Goal: Information Seeking & Learning: Check status

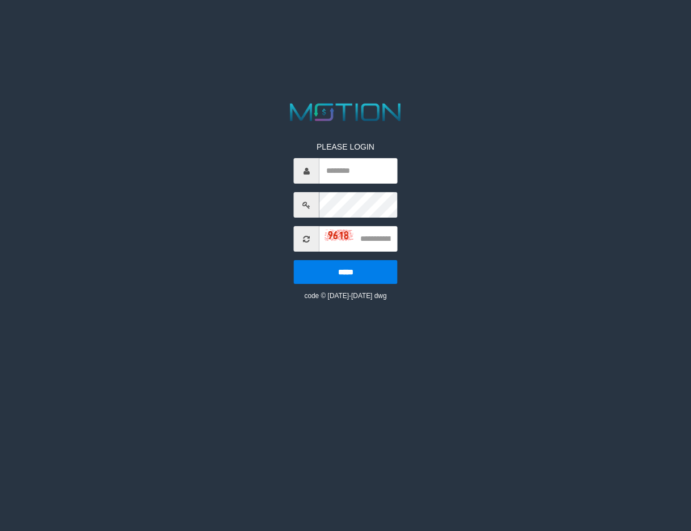
type input "*******"
click at [372, 240] on input "text" at bounding box center [358, 239] width 78 height 26
type input "****"
click at [294, 260] on input "*****" at bounding box center [346, 272] width 104 height 24
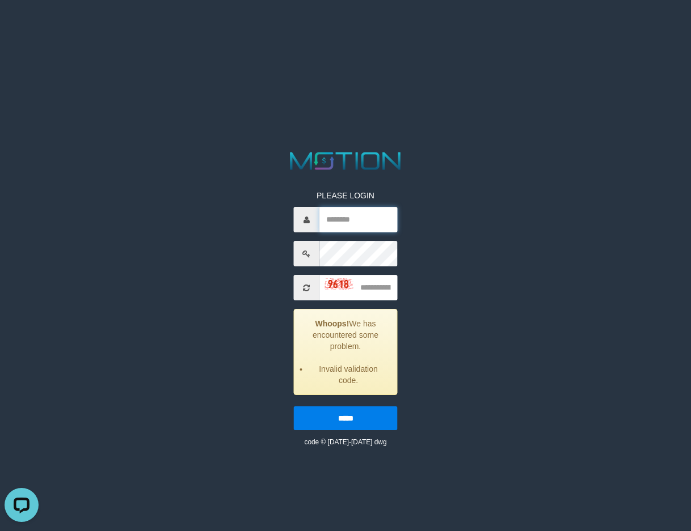
type input "*******"
click at [374, 291] on input "text" at bounding box center [358, 288] width 78 height 26
type input "****"
click at [294, 407] on input "*****" at bounding box center [346, 419] width 104 height 24
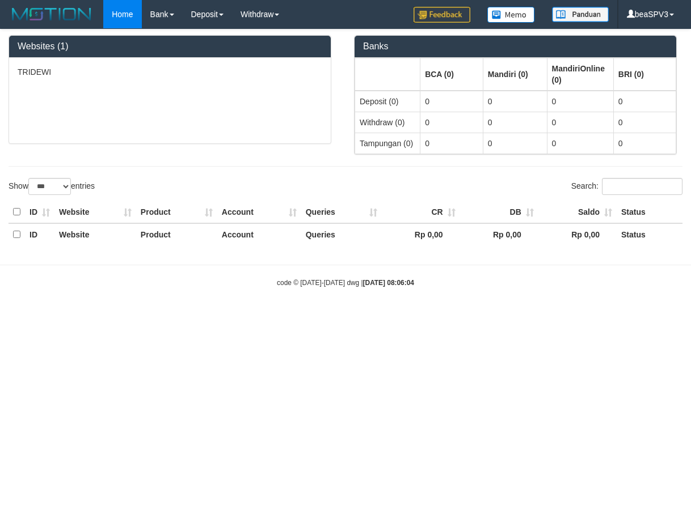
select select "***"
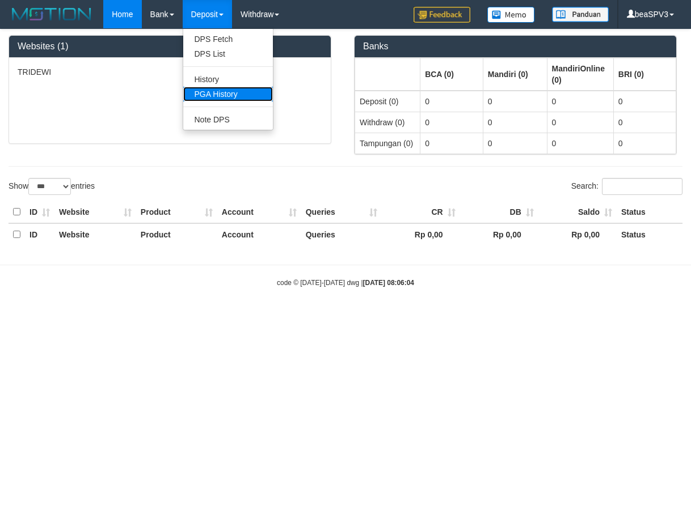
click at [222, 94] on link "PGA History" at bounding box center [228, 94] width 90 height 15
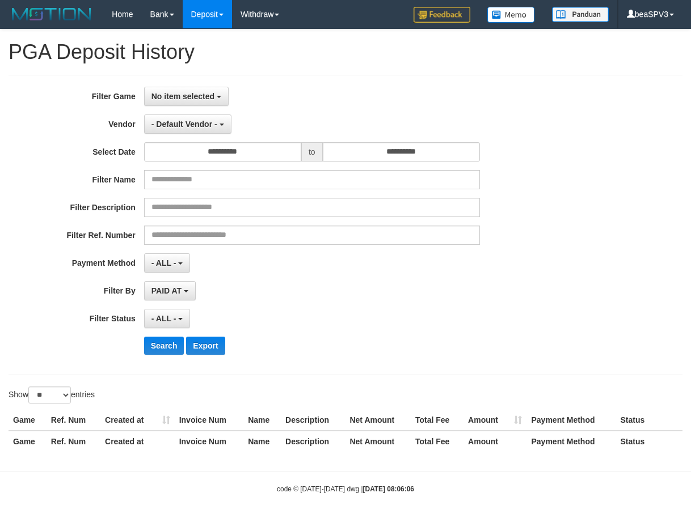
select select
select select "**"
click at [190, 102] on button "No item selected" at bounding box center [186, 96] width 85 height 19
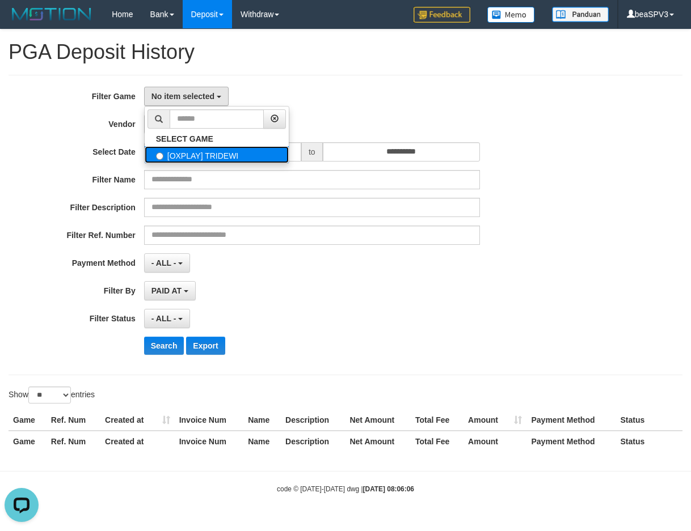
click at [204, 156] on label "[OXPLAY] TRIDEWI" at bounding box center [217, 154] width 144 height 17
select select "***"
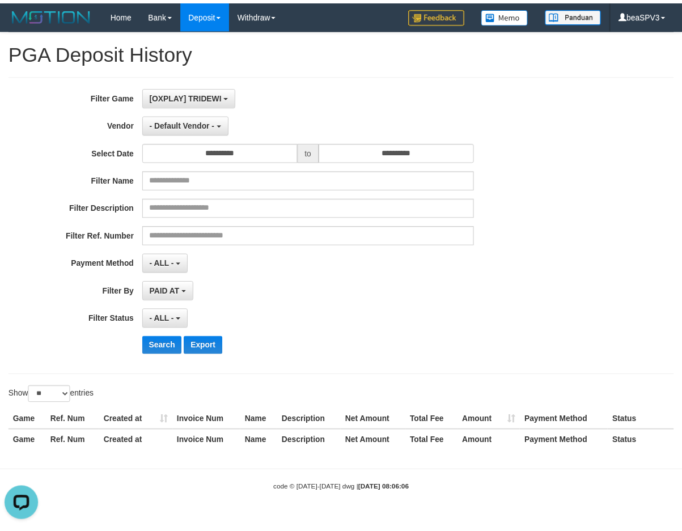
scroll to position [10, 0]
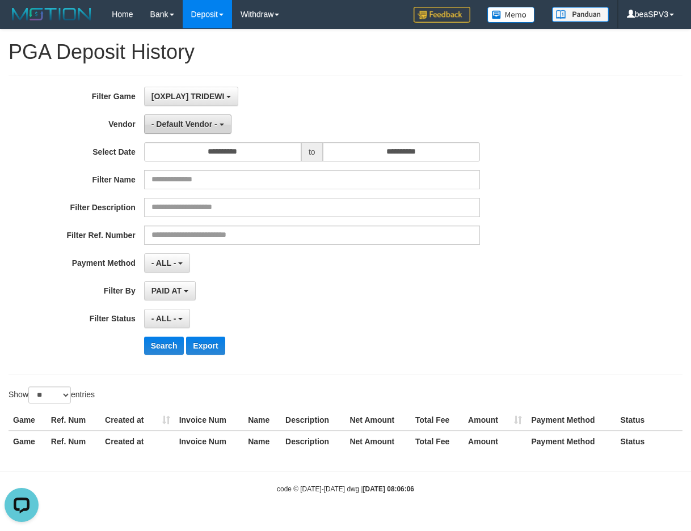
click at [192, 120] on span "- Default Vendor -" at bounding box center [184, 124] width 66 height 9
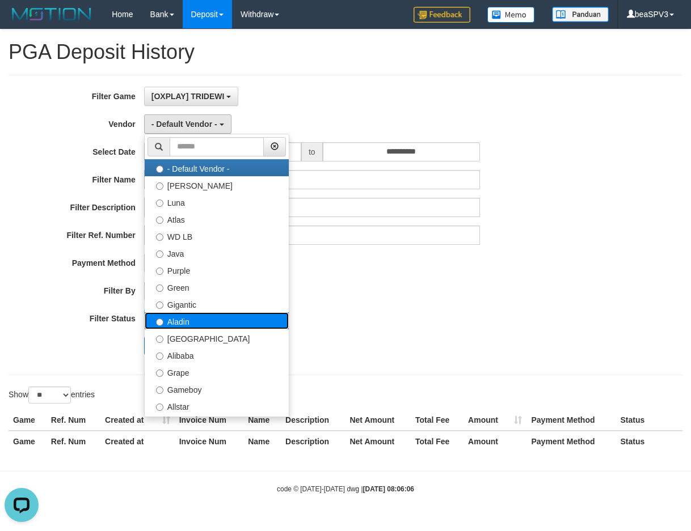
click at [204, 313] on label "Aladin" at bounding box center [217, 321] width 144 height 17
select select "**********"
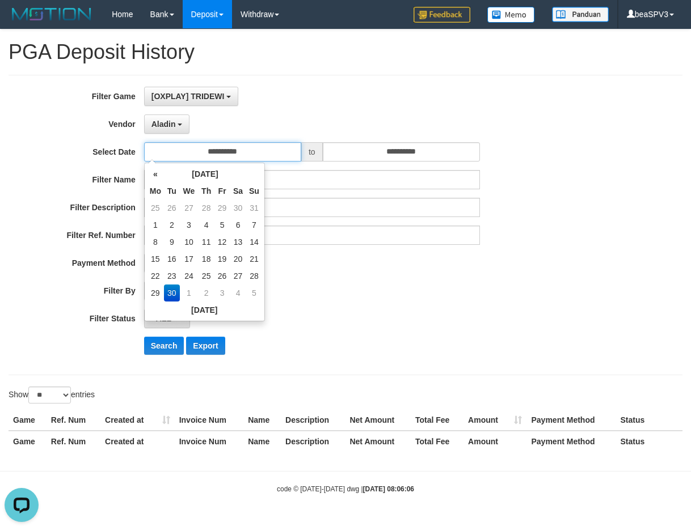
click at [226, 149] on input "**********" at bounding box center [222, 151] width 157 height 19
click at [161, 279] on td "22" at bounding box center [155, 276] width 17 height 17
type input "**********"
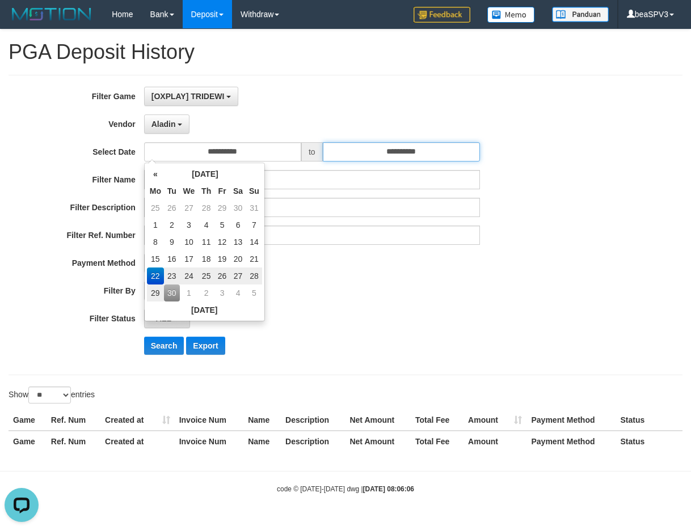
click at [402, 155] on input "**********" at bounding box center [401, 151] width 157 height 19
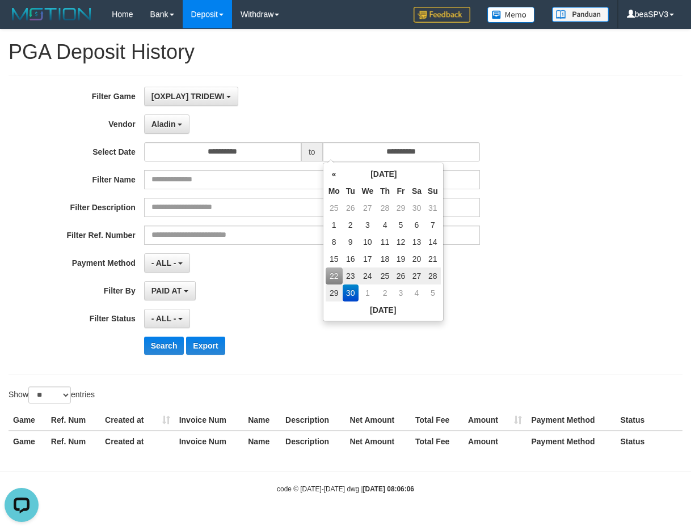
click at [432, 274] on td "28" at bounding box center [433, 276] width 16 height 17
type input "**********"
click at [482, 290] on div "**********" at bounding box center [288, 290] width 576 height 19
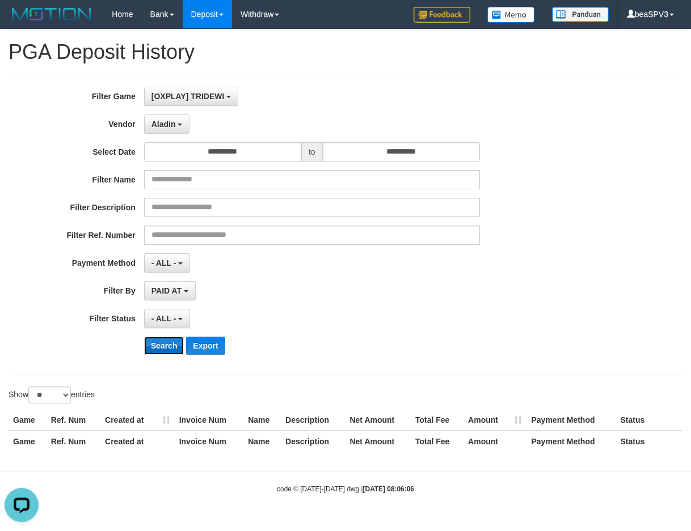
click at [159, 349] on button "Search" at bounding box center [164, 346] width 40 height 18
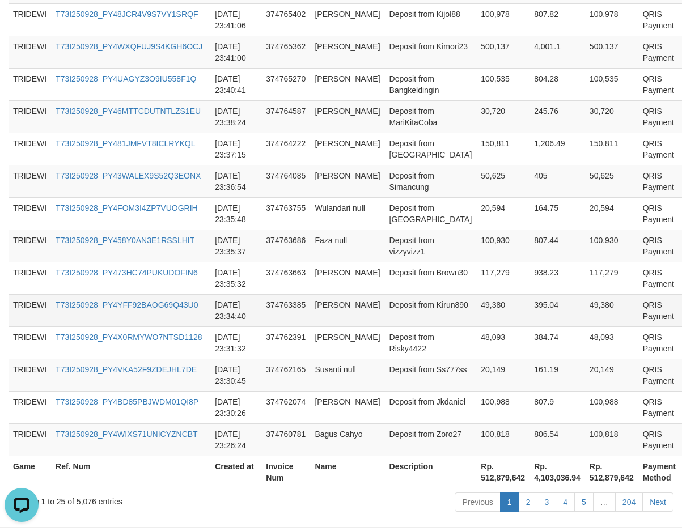
scroll to position [842, 0]
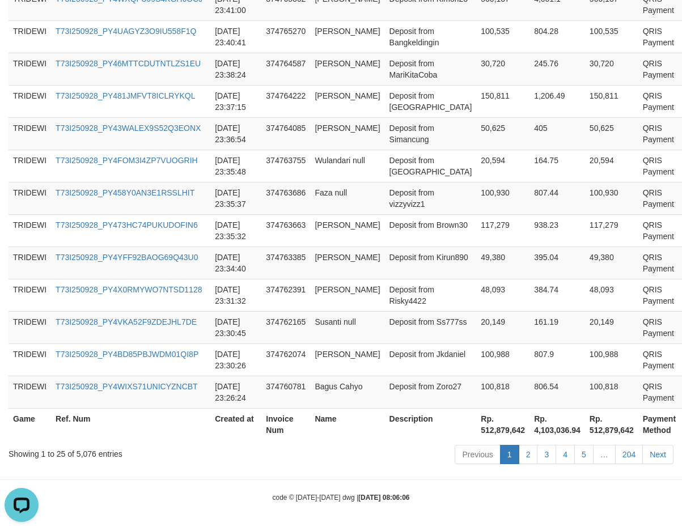
click at [476, 431] on th "Rp. 512,879,642" at bounding box center [502, 424] width 53 height 32
copy th "512,879,642"
click at [530, 431] on th "Rp. 4,103,036.94" at bounding box center [558, 424] width 56 height 32
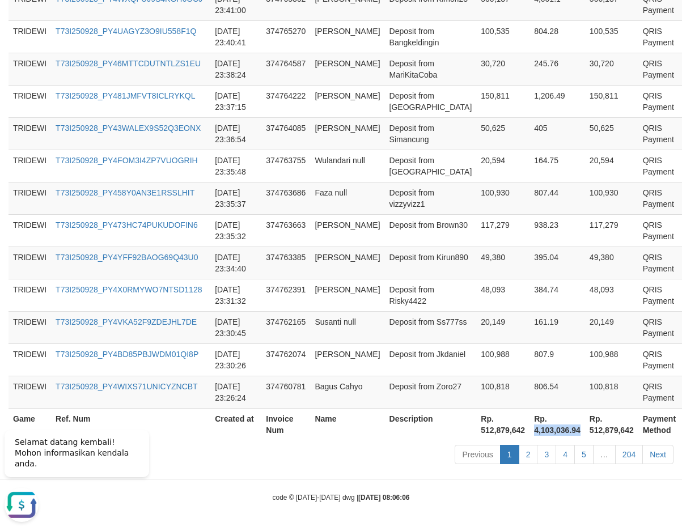
copy th "4,103,036.94"
click at [385, 251] on td "Deposit from Kirun890" at bounding box center [431, 263] width 92 height 32
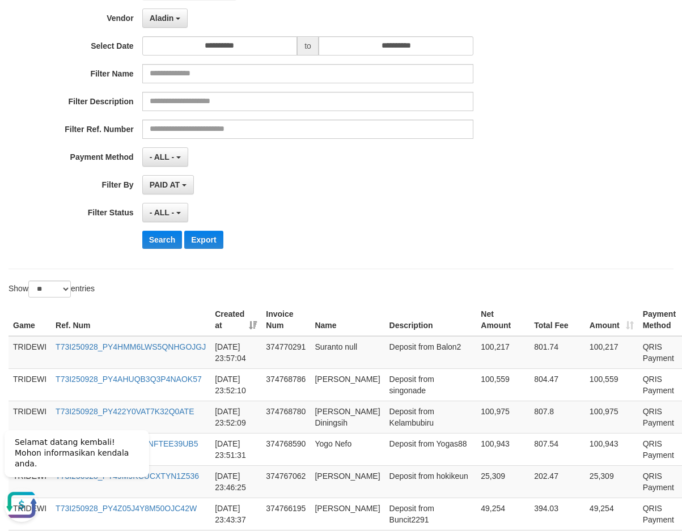
scroll to position [0, 0]
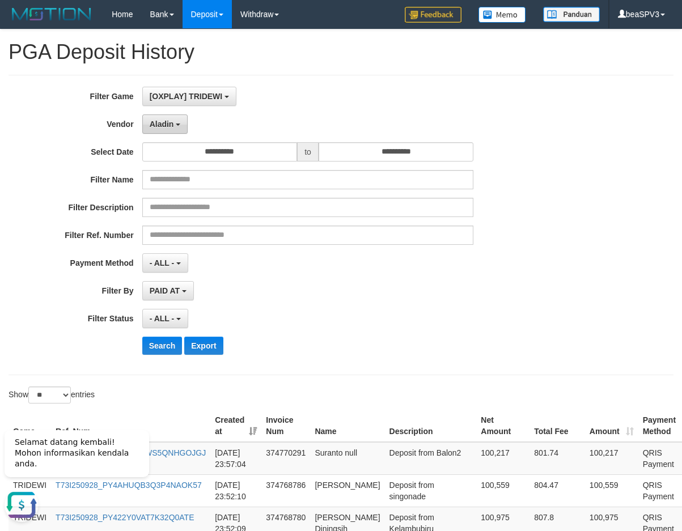
click at [171, 130] on button "Aladin" at bounding box center [165, 124] width 46 height 19
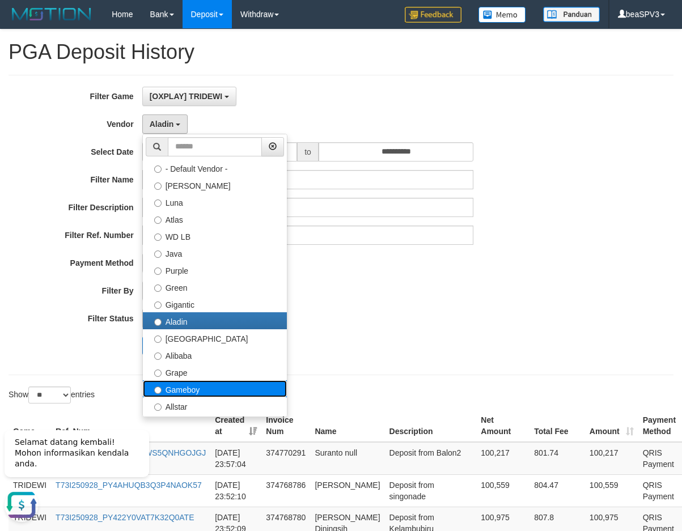
click at [205, 389] on label "Gameboy" at bounding box center [215, 389] width 144 height 17
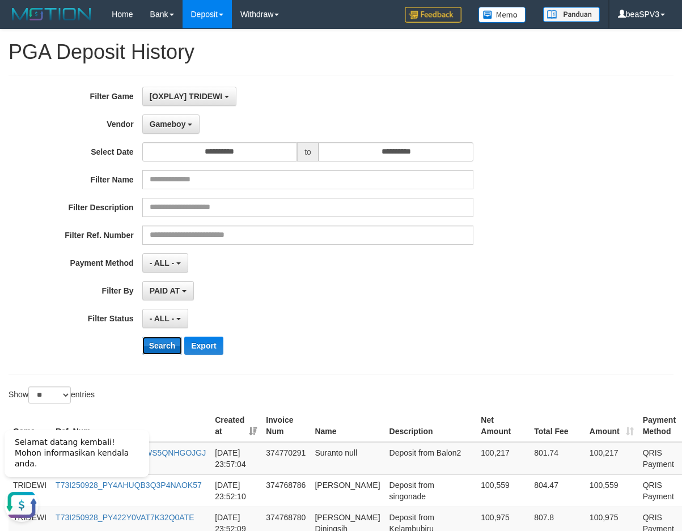
click at [155, 339] on button "Search" at bounding box center [162, 346] width 40 height 18
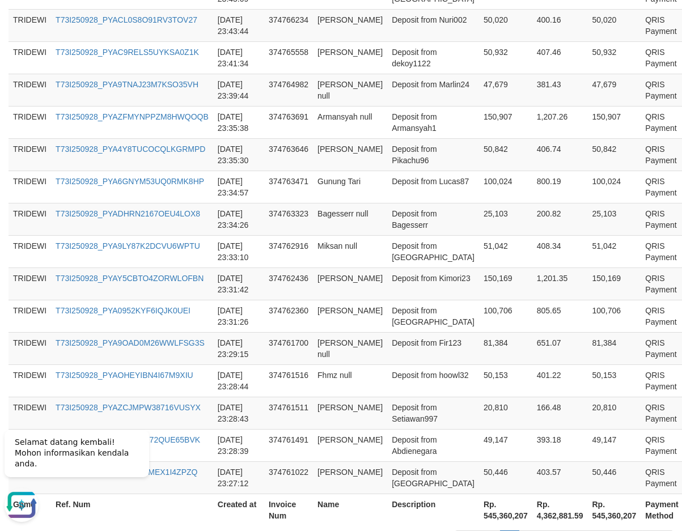
scroll to position [842, 0]
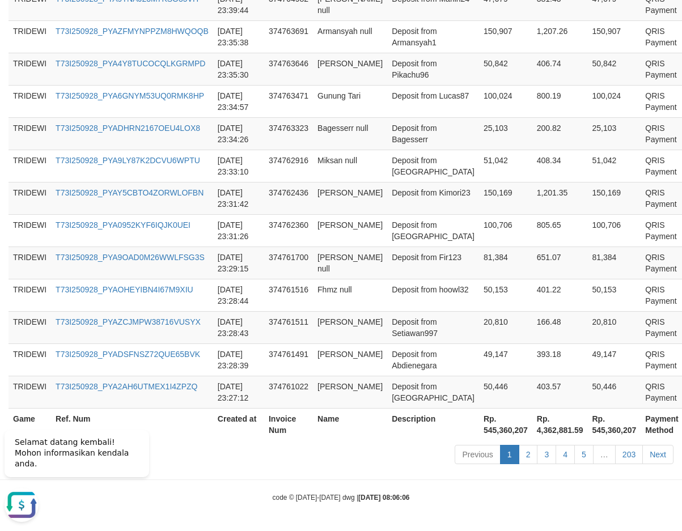
click at [479, 432] on th "Rp. 545,360,207" at bounding box center [505, 424] width 53 height 32
copy th "545,360,207"
click at [533, 432] on th "Rp. 4,362,881.59" at bounding box center [561, 424] width 56 height 32
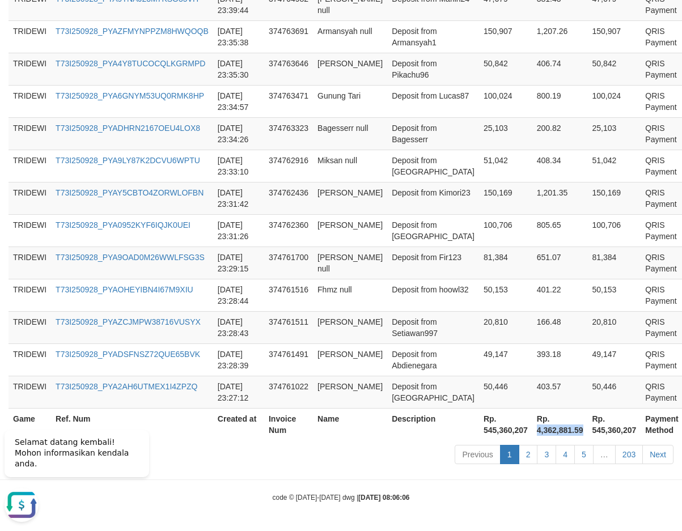
copy th "4,362,881.59"
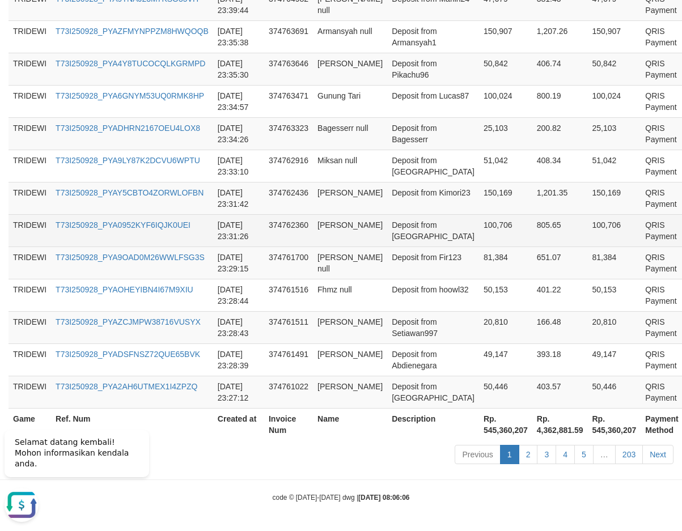
click at [357, 235] on td "Muhammad Chiadir" at bounding box center [350, 230] width 74 height 32
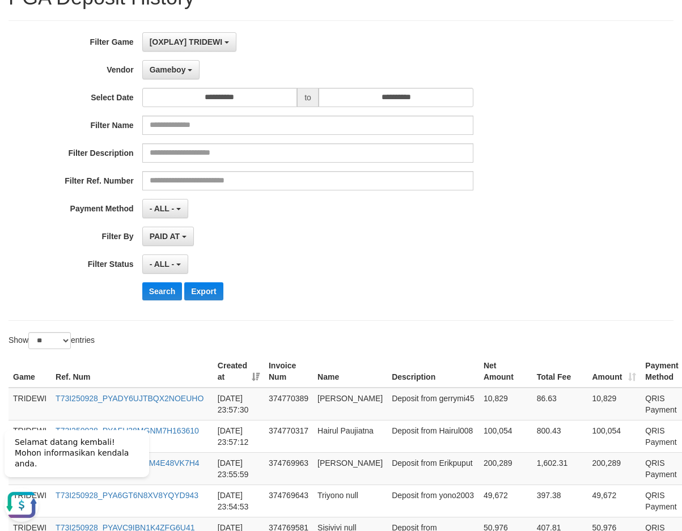
scroll to position [0, 0]
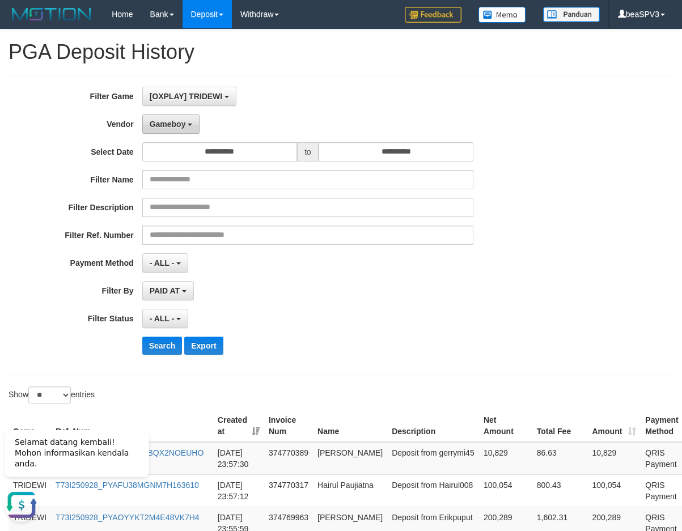
click at [178, 132] on button "Gameboy" at bounding box center [171, 124] width 58 height 19
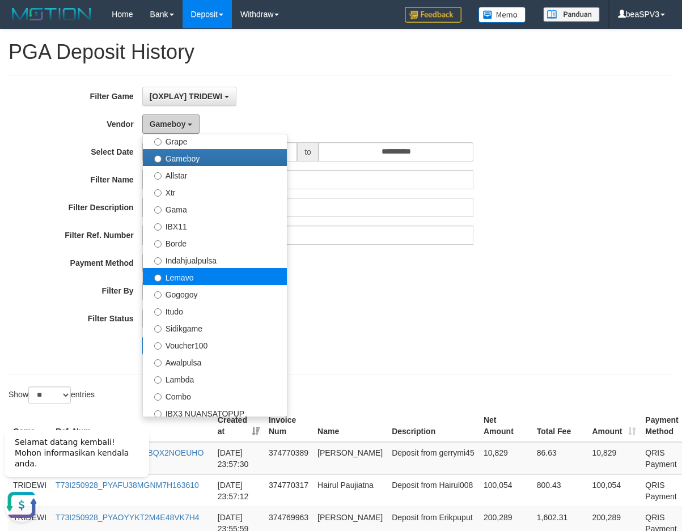
scroll to position [340, 0]
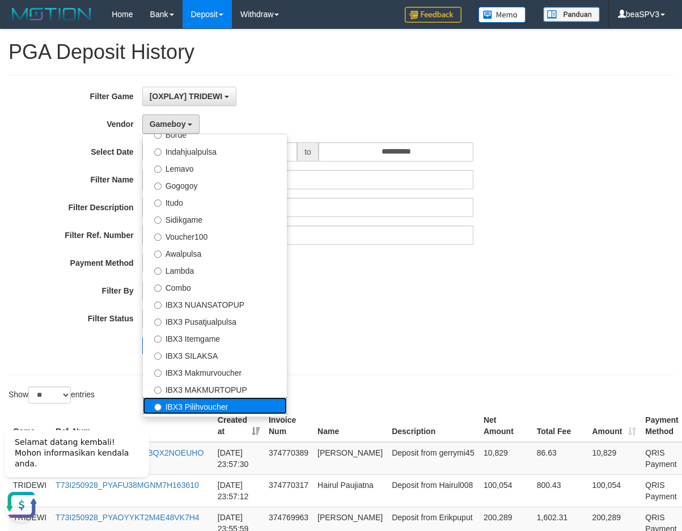
click at [235, 398] on label "IBX3 Pilihvoucher" at bounding box center [215, 406] width 144 height 17
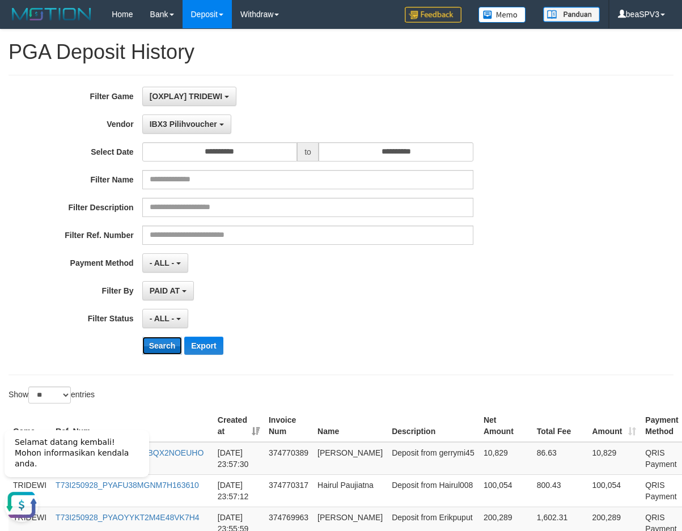
click at [162, 343] on button "Search" at bounding box center [162, 346] width 40 height 18
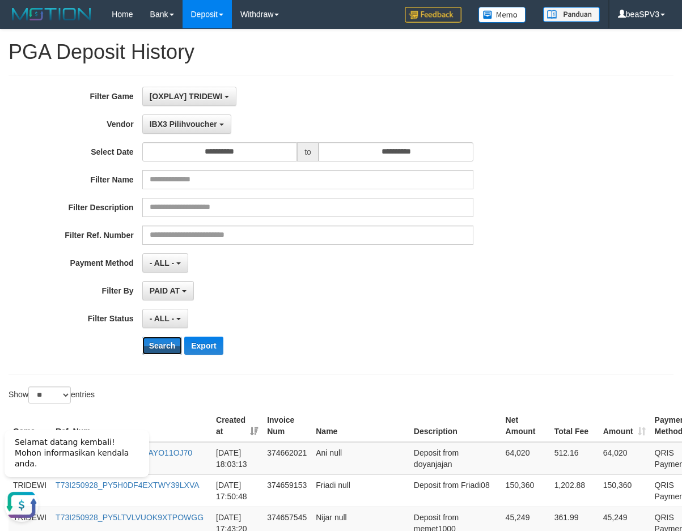
scroll to position [842, 0]
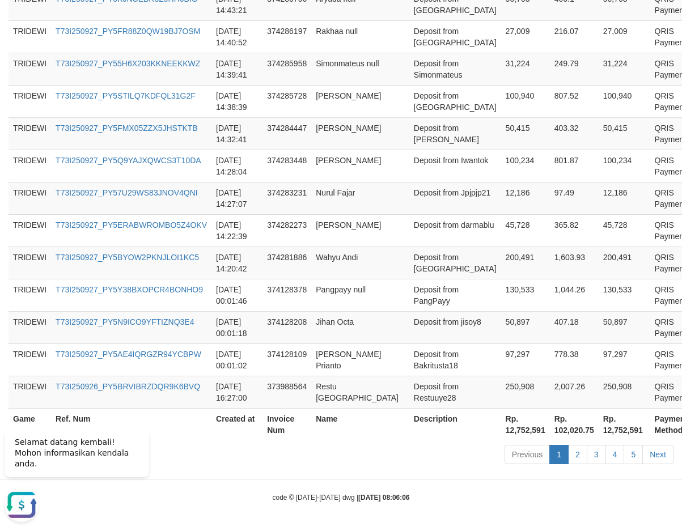
click at [501, 432] on th "Rp. 12,752,591" at bounding box center [525, 424] width 49 height 32
copy th "12,752,591"
click at [550, 433] on th "Rp. 102,020.75" at bounding box center [574, 424] width 49 height 32
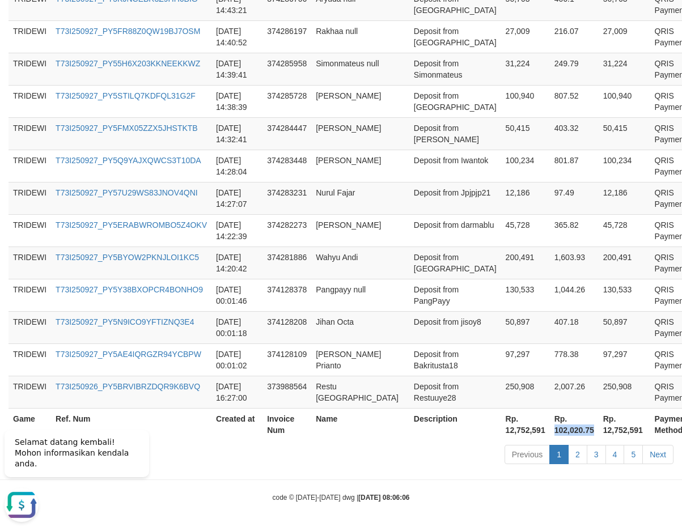
copy th "102,020.75"
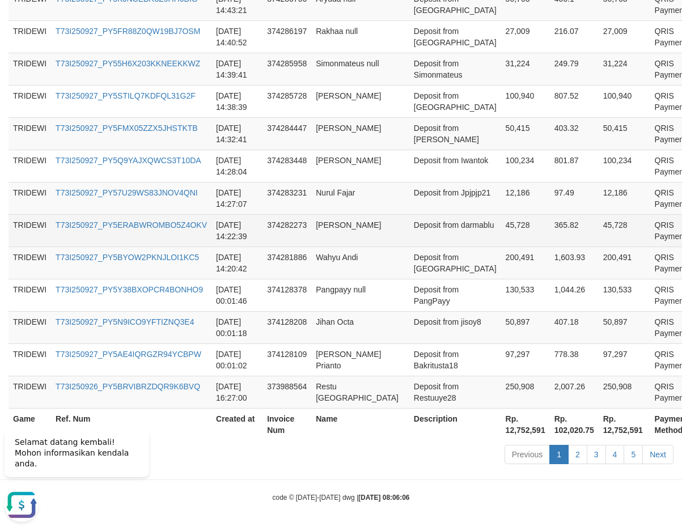
click at [353, 234] on tbody "TRIDEWI T73I250928_PY5IGL07T5AYO11OJ70 2025-09-28 18:03:13 374662021 Ani null D…" at bounding box center [368, 4] width 718 height 809
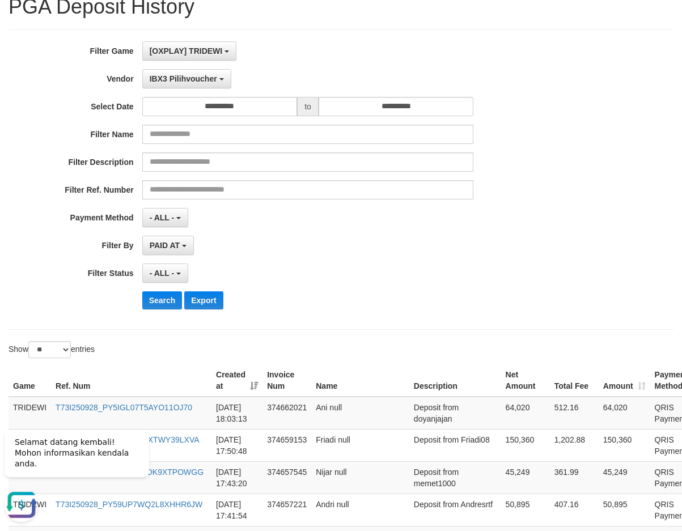
scroll to position [0, 0]
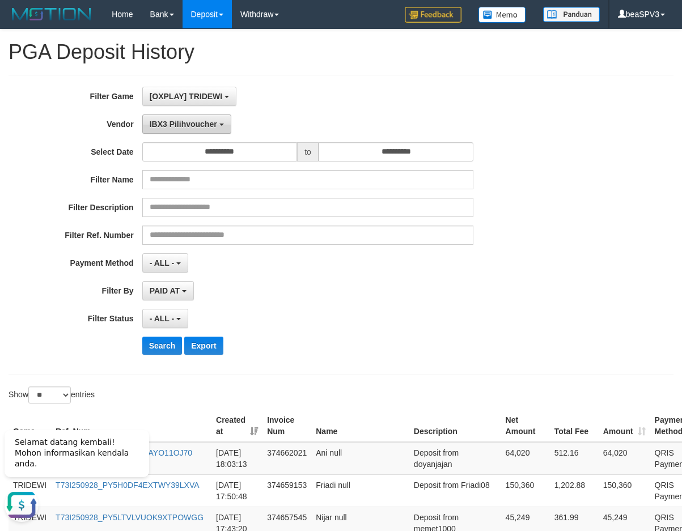
click at [192, 126] on span "IBX3 Pilihvoucher" at bounding box center [183, 124] width 67 height 9
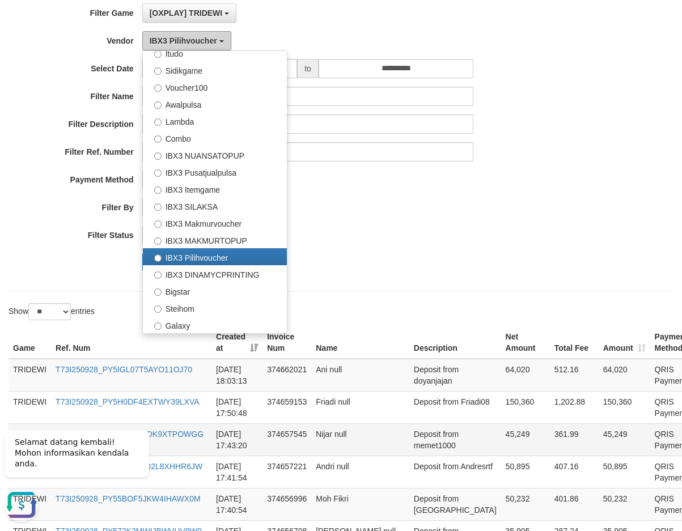
scroll to position [170, 0]
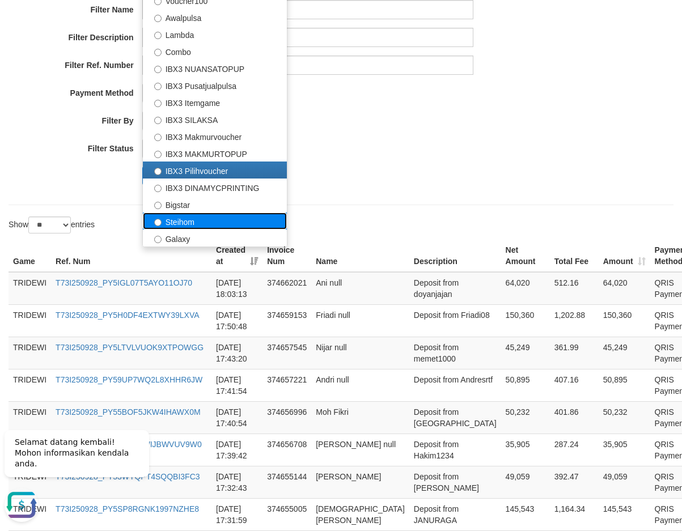
click at [201, 213] on label "Steihom" at bounding box center [215, 221] width 144 height 17
select select "**********"
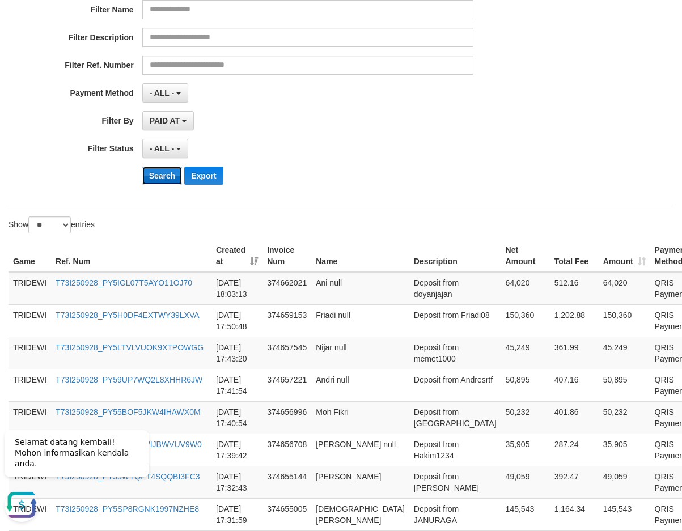
click at [165, 183] on button "Search" at bounding box center [162, 176] width 40 height 18
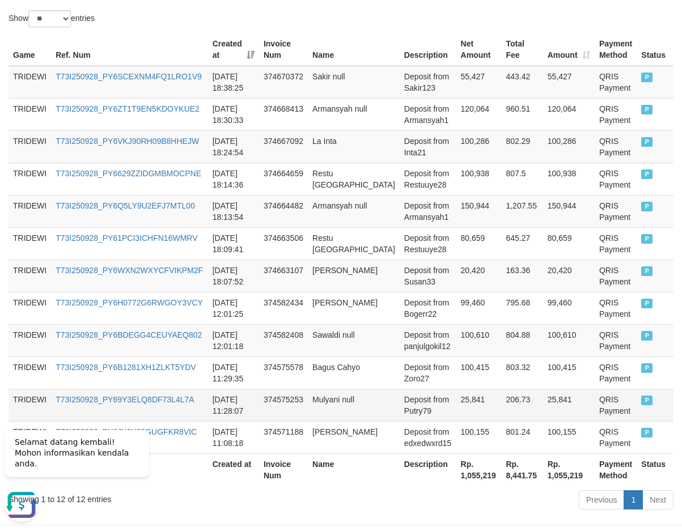
scroll to position [422, 0]
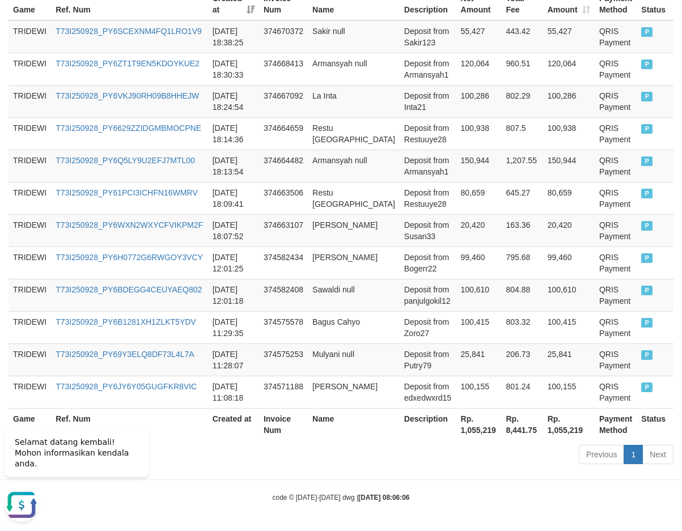
click at [501, 430] on th "Rp. 8,441.75" at bounding box center [521, 424] width 41 height 32
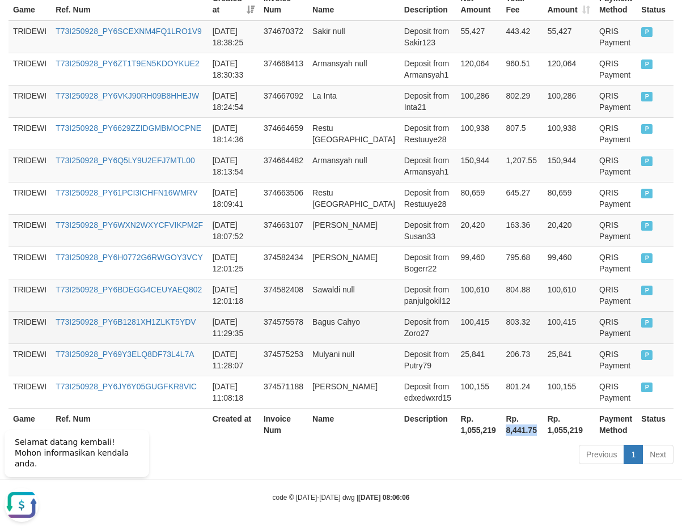
copy th "8,441.75"
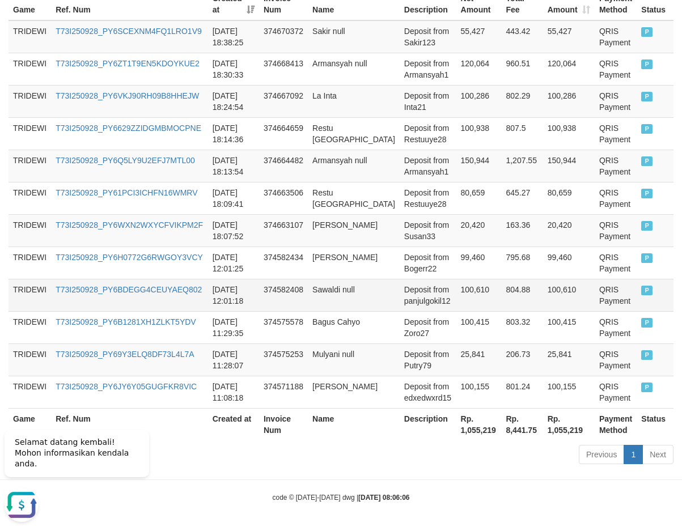
click at [243, 291] on td "2025-09-28 12:01:18" at bounding box center [233, 295] width 51 height 32
click at [347, 345] on td "Mulyani null" at bounding box center [354, 360] width 92 height 32
click at [457, 430] on th "Rp. 1,055,219" at bounding box center [479, 424] width 45 height 32
click at [406, 303] on td "Deposit from panjulgokil12" at bounding box center [428, 295] width 57 height 32
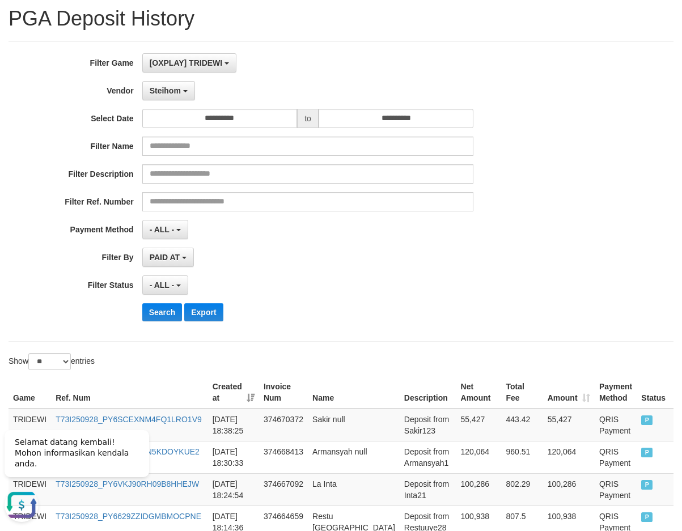
scroll to position [0, 0]
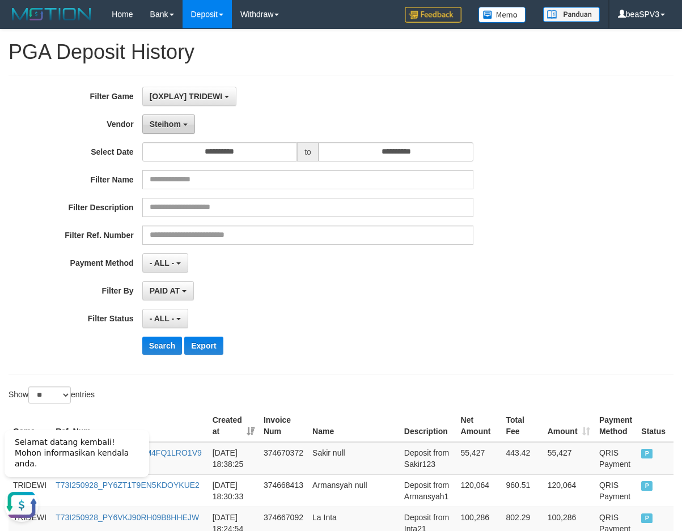
click at [181, 123] on button "Steihom" at bounding box center [168, 124] width 53 height 19
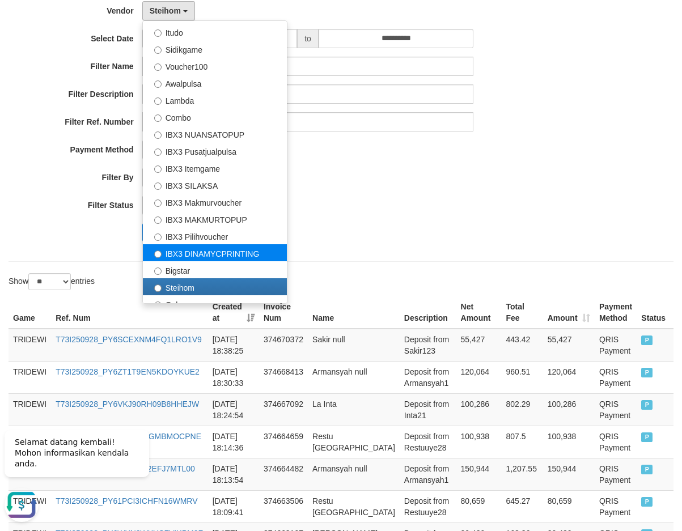
scroll to position [406, 0]
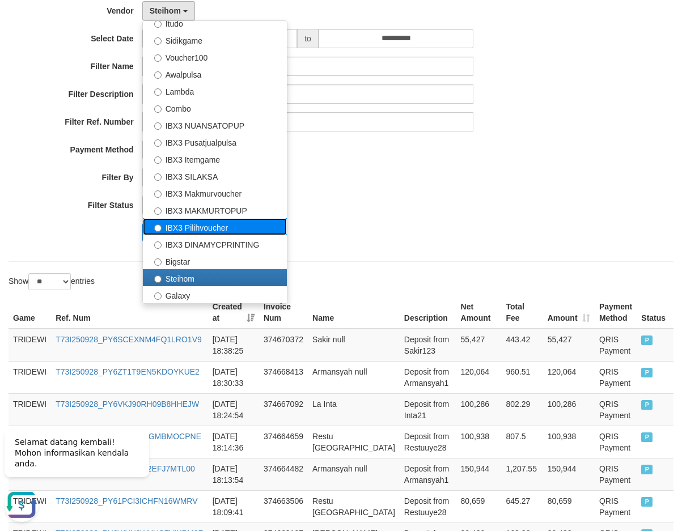
click at [218, 226] on label "IBX3 Pilihvoucher" at bounding box center [215, 226] width 144 height 17
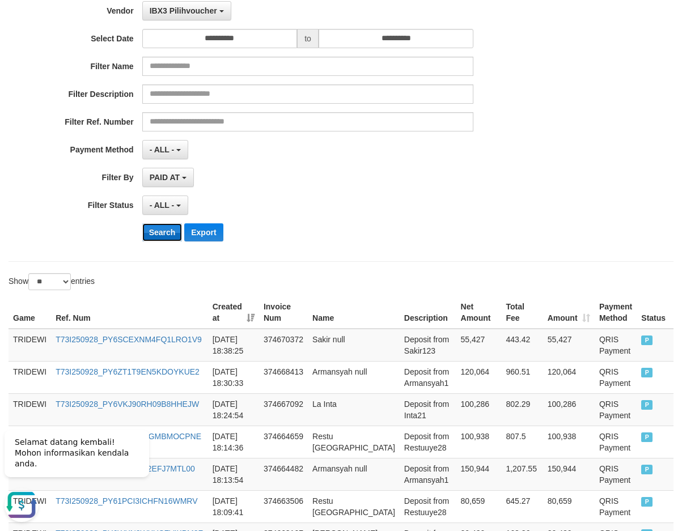
click at [157, 234] on button "Search" at bounding box center [162, 232] width 40 height 18
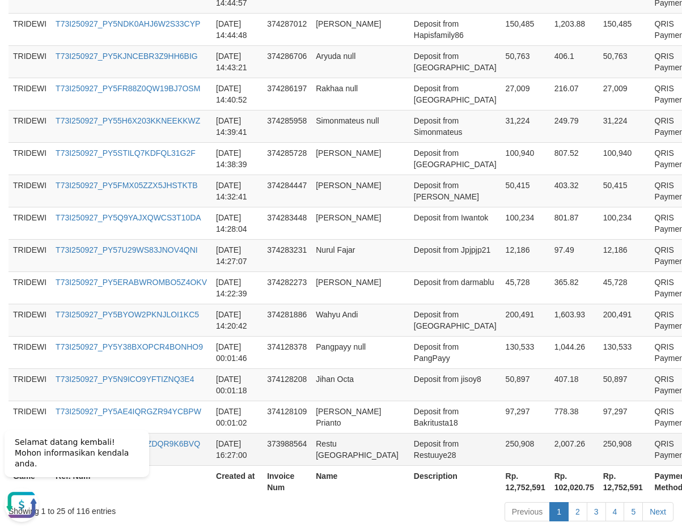
scroll to position [842, 0]
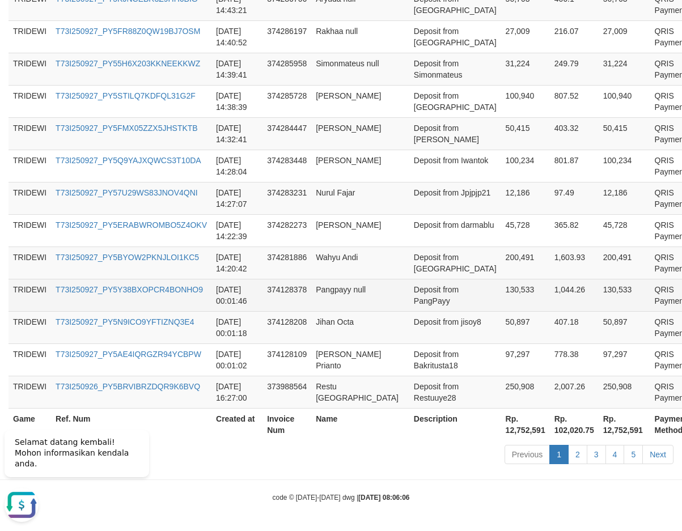
click at [380, 306] on tbody "TRIDEWI T73I250928_PY5IGL07T5AYO11OJ70 2025-09-28 18:03:13 374662021 Ani null D…" at bounding box center [368, 4] width 718 height 809
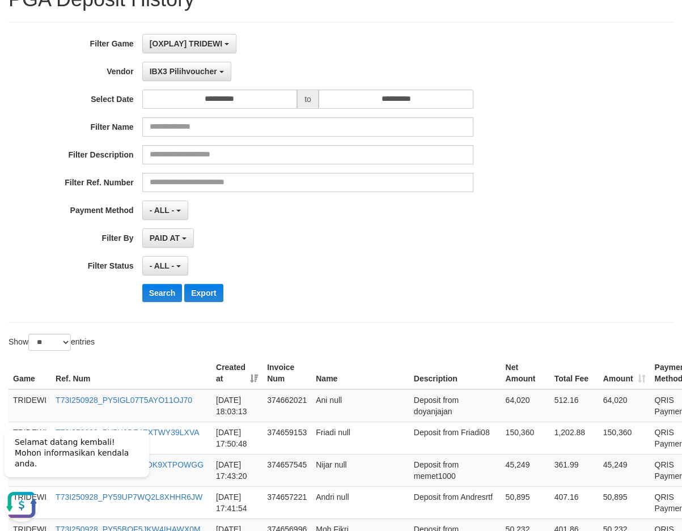
scroll to position [0, 0]
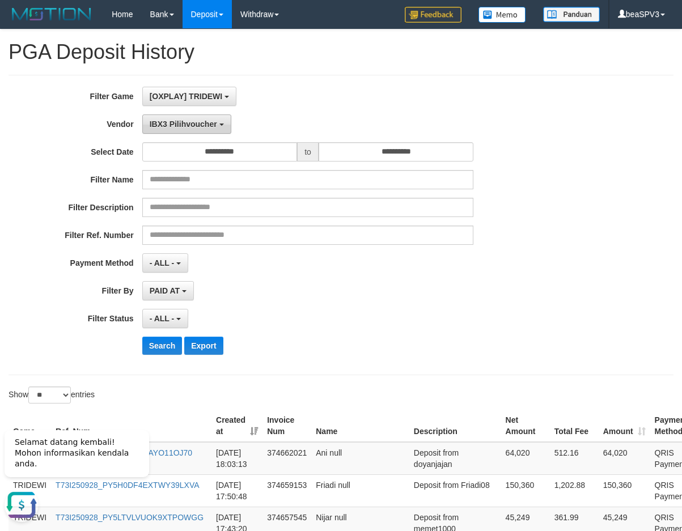
click at [203, 125] on span "IBX3 Pilihvoucher" at bounding box center [183, 124] width 67 height 9
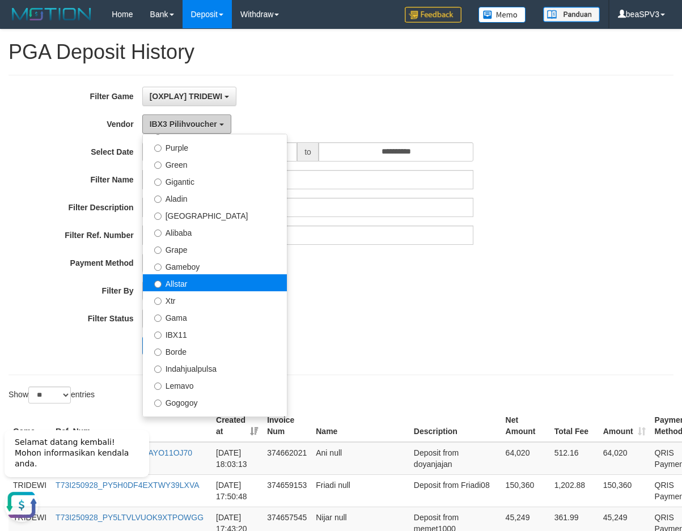
scroll to position [123, 0]
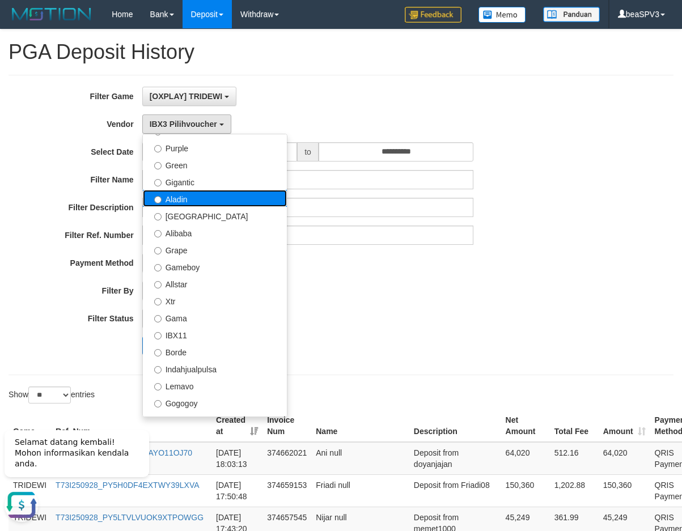
click at [216, 196] on label "Aladin" at bounding box center [215, 198] width 144 height 17
select select "**********"
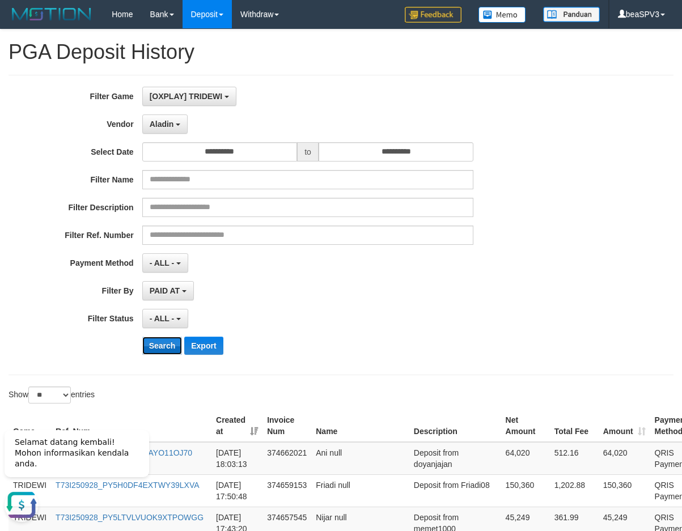
click at [166, 345] on button "Search" at bounding box center [162, 346] width 40 height 18
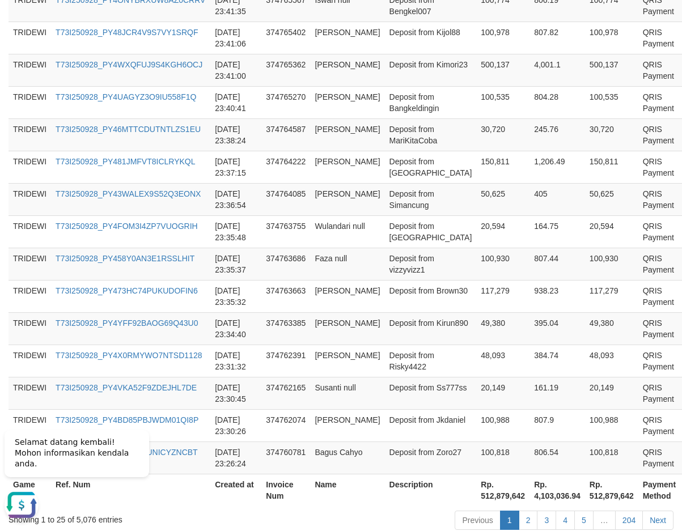
scroll to position [842, 0]
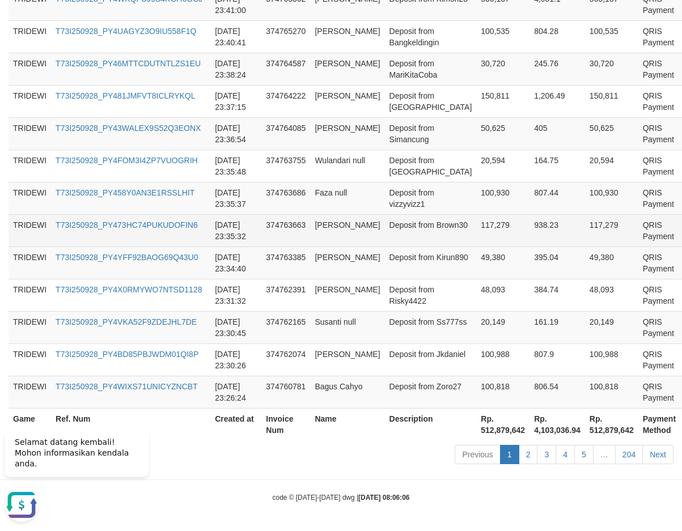
click at [476, 236] on td "117,279" at bounding box center [502, 230] width 53 height 32
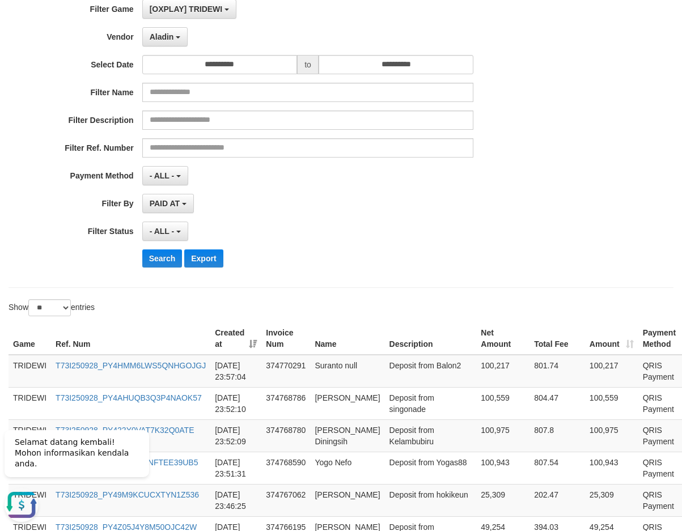
scroll to position [0, 0]
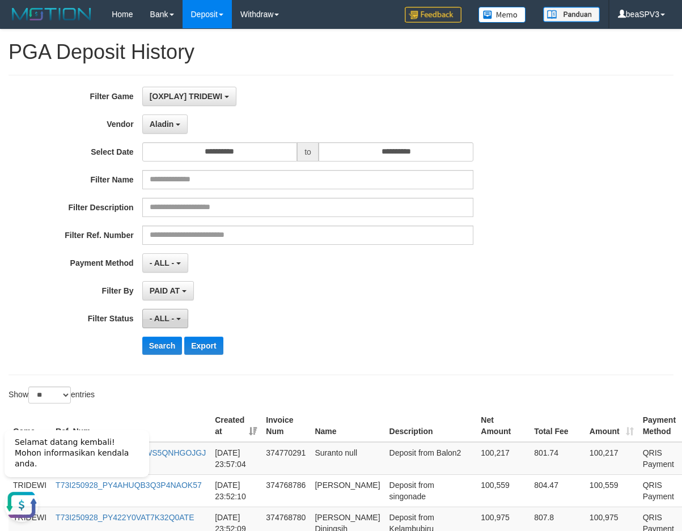
click at [170, 313] on button "- ALL -" at bounding box center [165, 318] width 46 height 19
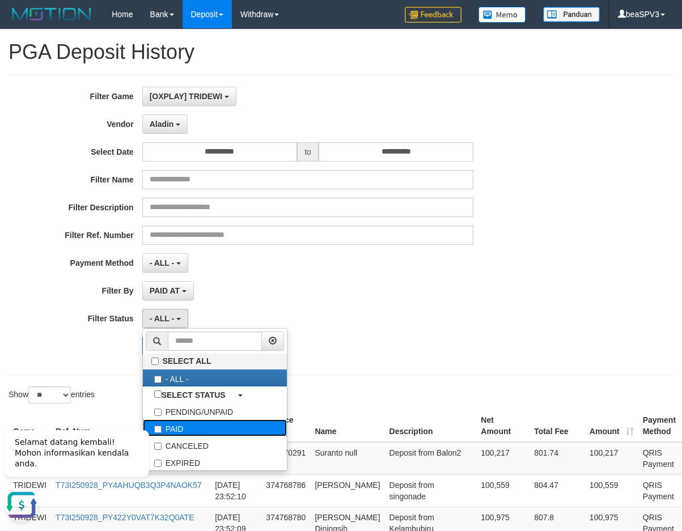
click at [184, 431] on label "PAID" at bounding box center [215, 428] width 144 height 17
select select "*"
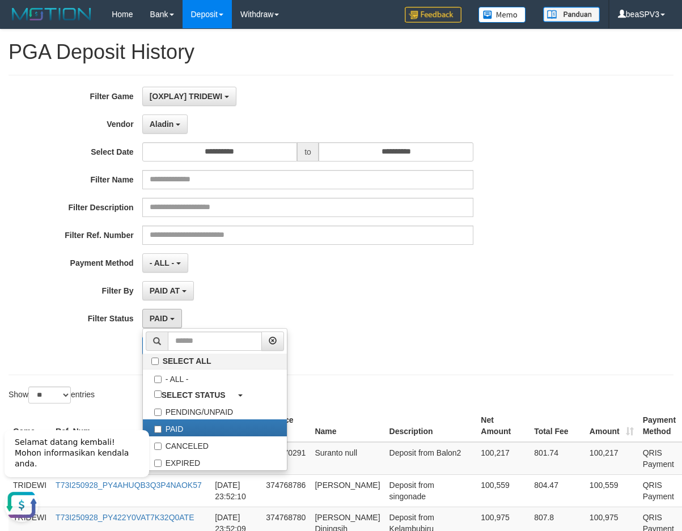
click at [397, 340] on div "Search Export" at bounding box center [355, 346] width 427 height 18
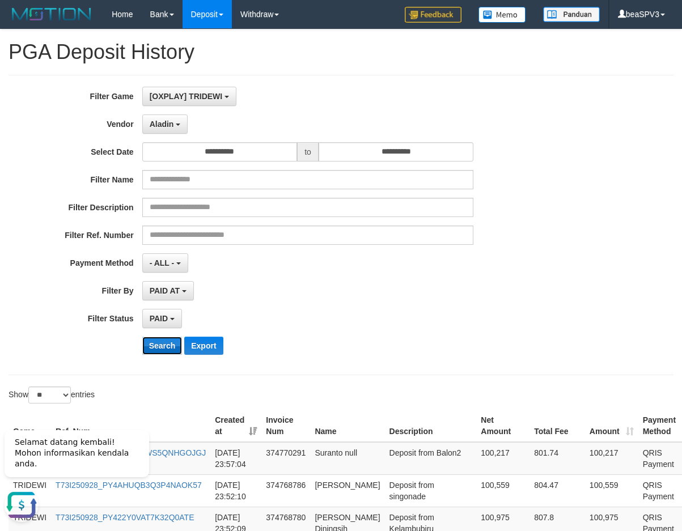
click at [175, 347] on button "Search" at bounding box center [162, 346] width 40 height 18
click at [554, 354] on div "Search Export" at bounding box center [355, 346] width 427 height 18
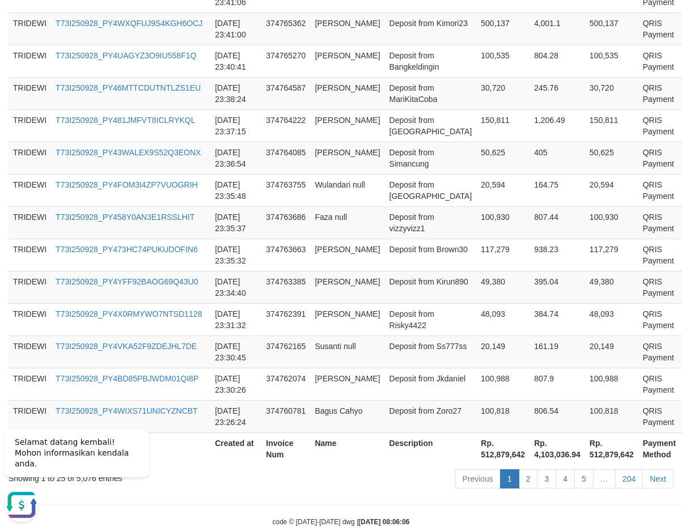
scroll to position [842, 0]
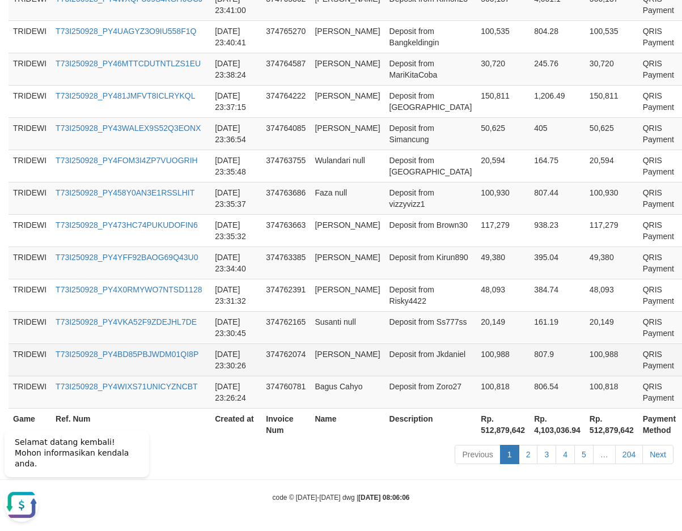
click at [530, 352] on td "807.9" at bounding box center [558, 360] width 56 height 32
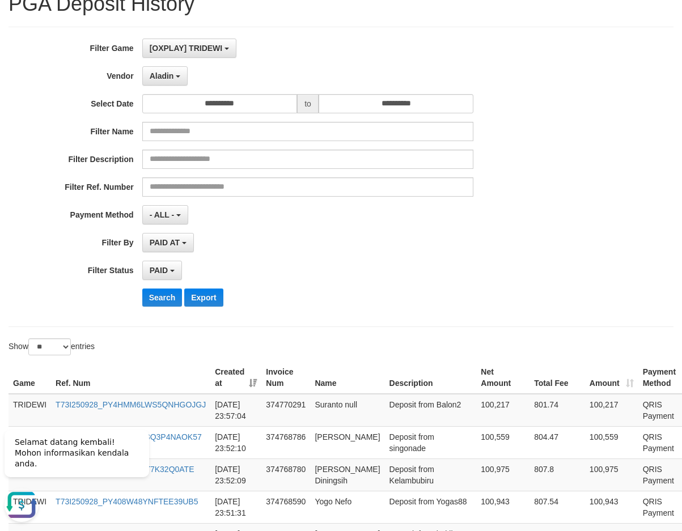
scroll to position [0, 0]
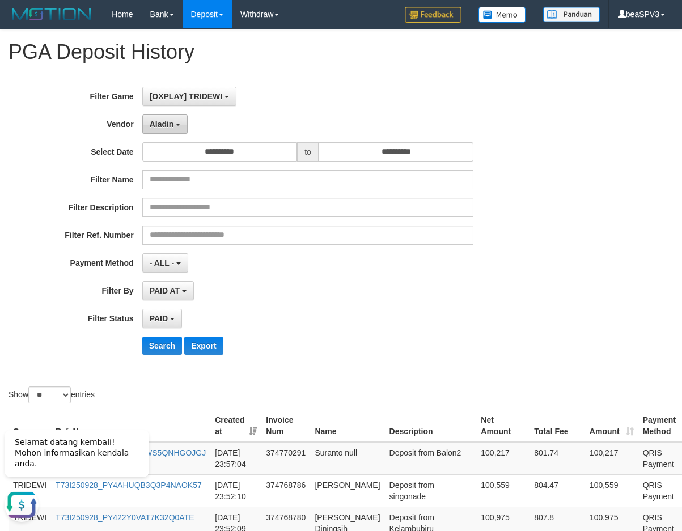
click at [167, 126] on span "Aladin" at bounding box center [162, 124] width 24 height 9
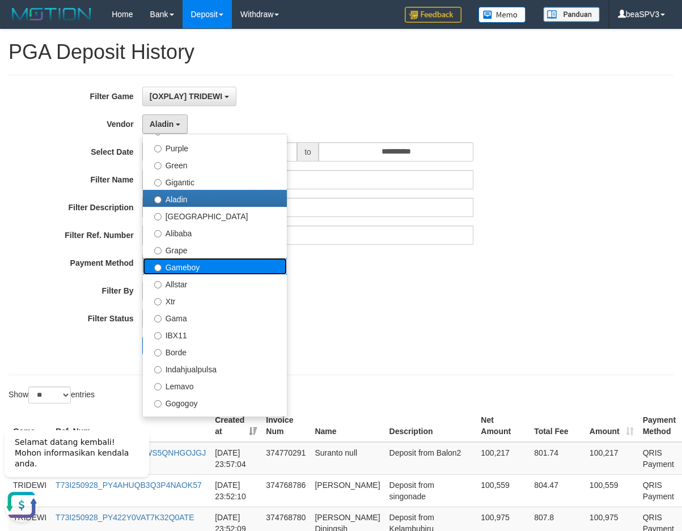
click at [190, 272] on label "Gameboy" at bounding box center [215, 266] width 144 height 17
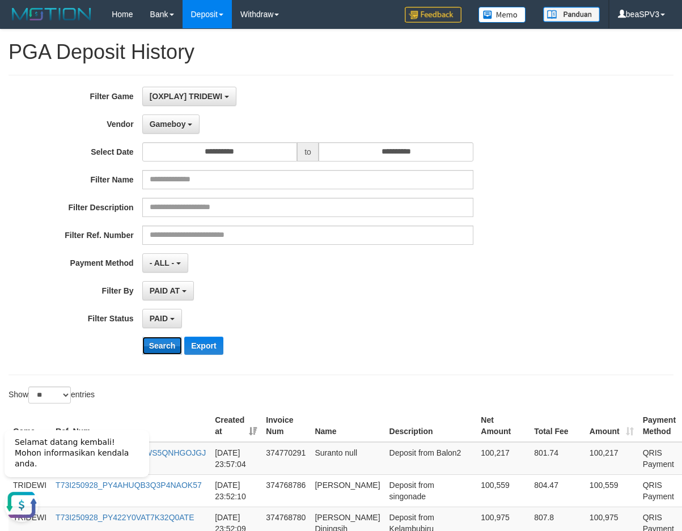
click at [160, 351] on button "Search" at bounding box center [162, 346] width 40 height 18
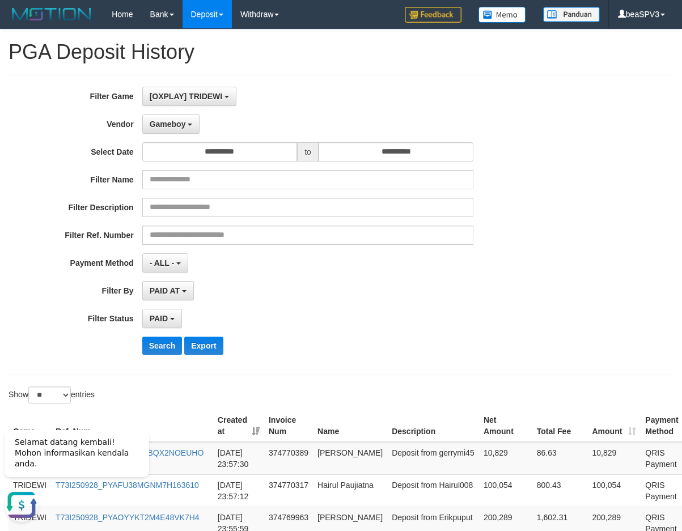
click at [467, 347] on div "Search Export" at bounding box center [355, 346] width 427 height 18
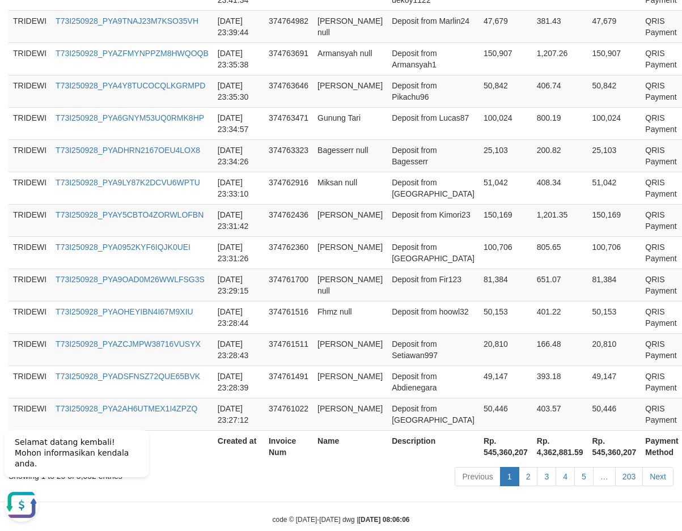
scroll to position [842, 0]
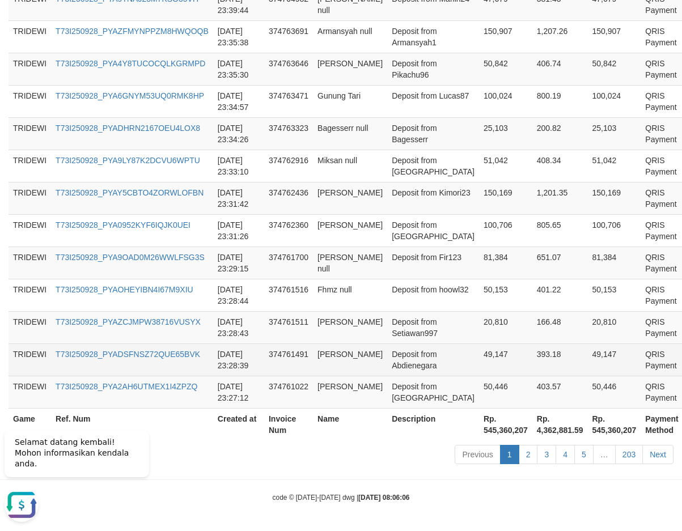
click at [479, 356] on td "49,147" at bounding box center [505, 360] width 53 height 32
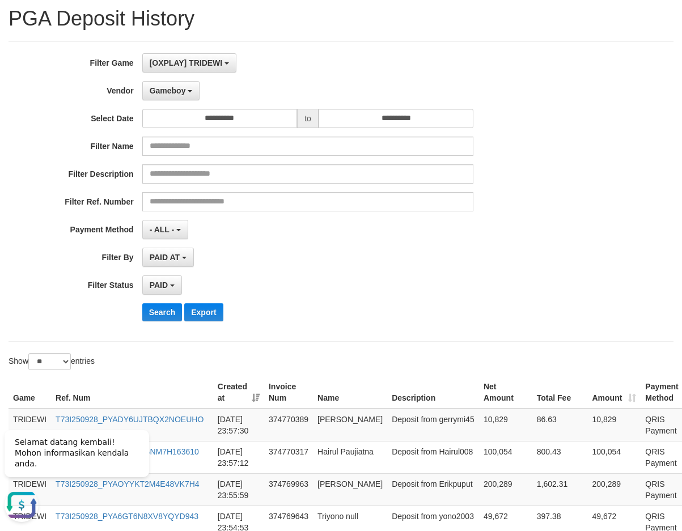
scroll to position [0, 0]
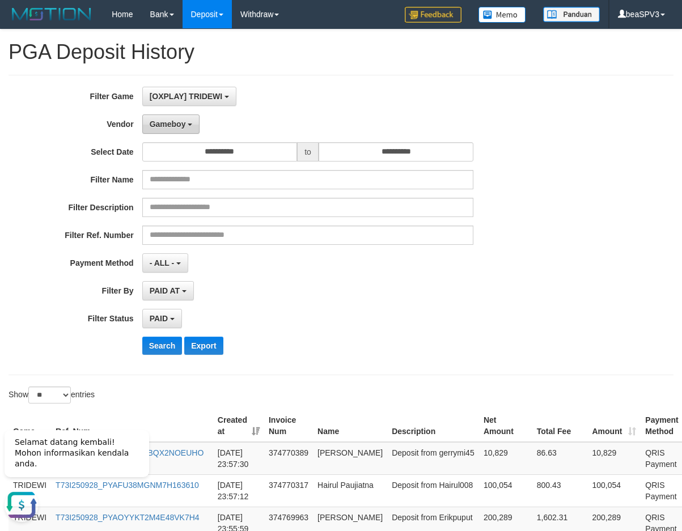
click at [191, 121] on button "Gameboy" at bounding box center [171, 124] width 58 height 19
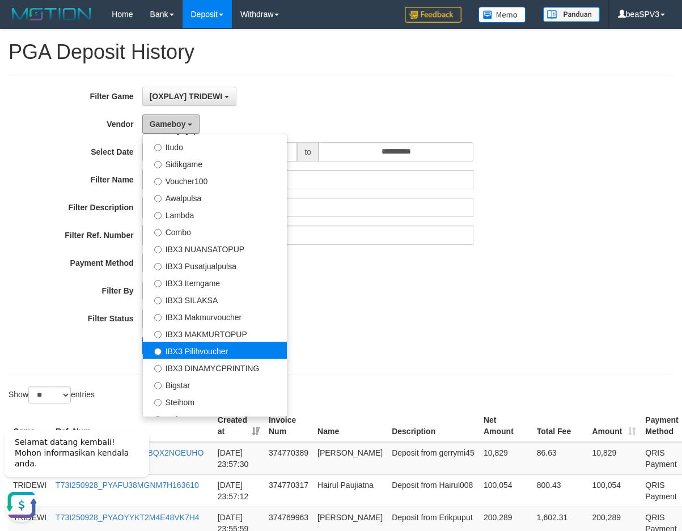
scroll to position [406, 0]
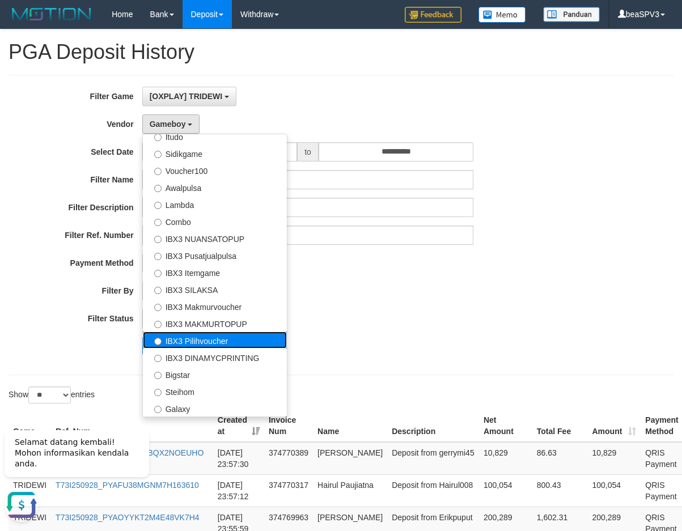
click at [231, 339] on label "IBX3 Pilihvoucher" at bounding box center [215, 340] width 144 height 17
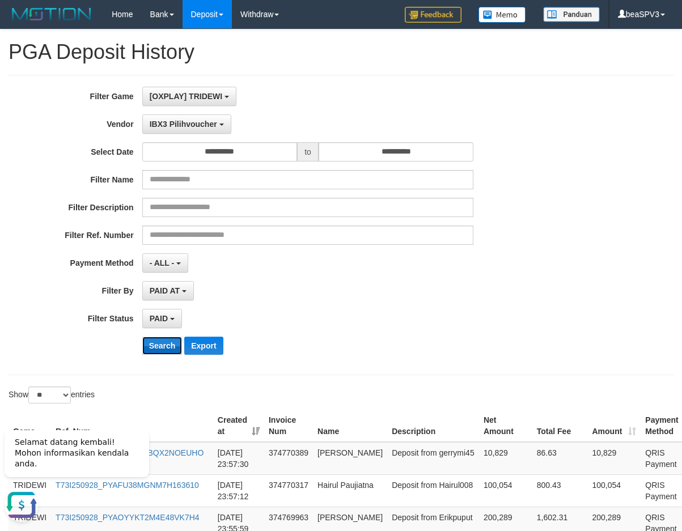
click at [162, 349] on button "Search" at bounding box center [162, 346] width 40 height 18
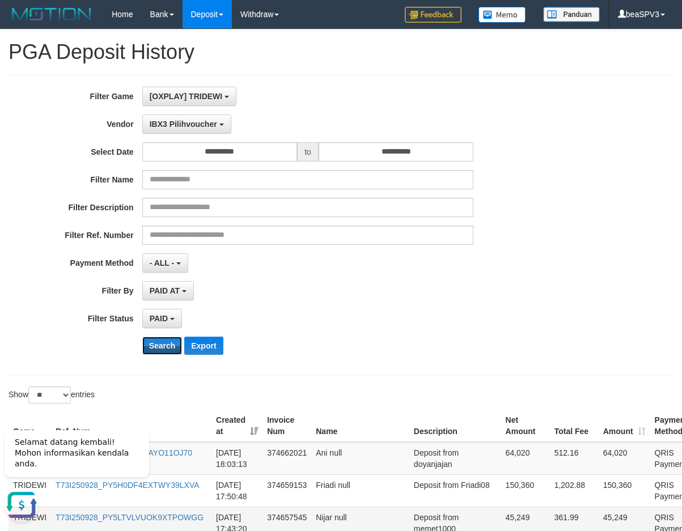
scroll to position [842, 0]
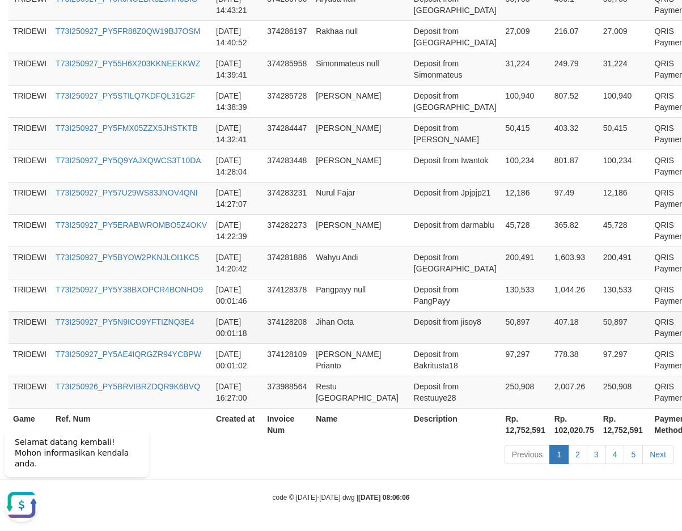
click at [431, 334] on td "Deposit from jisoy8" at bounding box center [456, 327] width 92 height 32
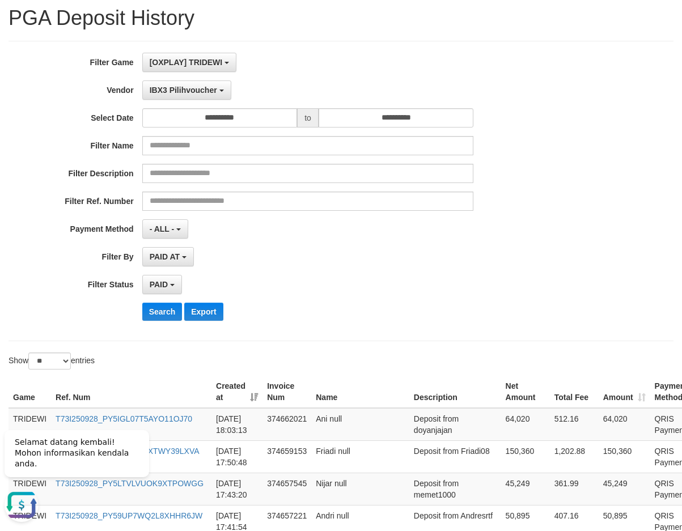
scroll to position [0, 0]
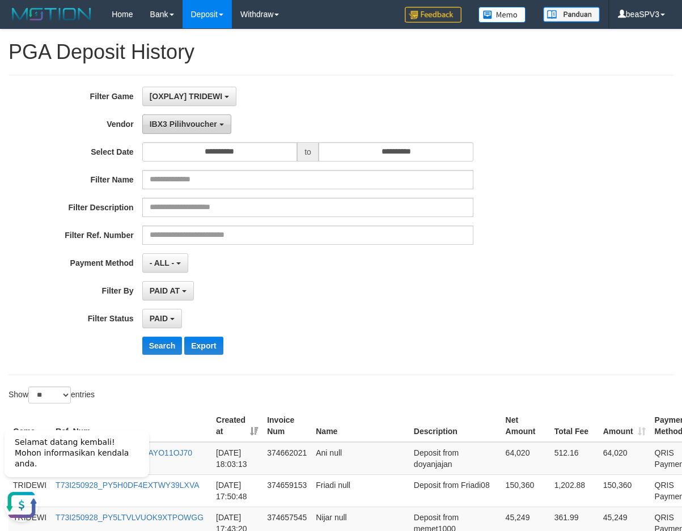
click at [187, 120] on span "IBX3 Pilihvoucher" at bounding box center [183, 124] width 67 height 9
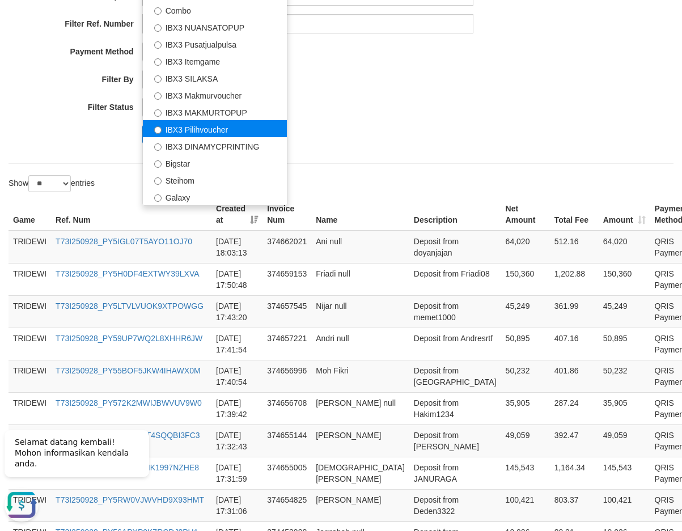
scroll to position [57, 0]
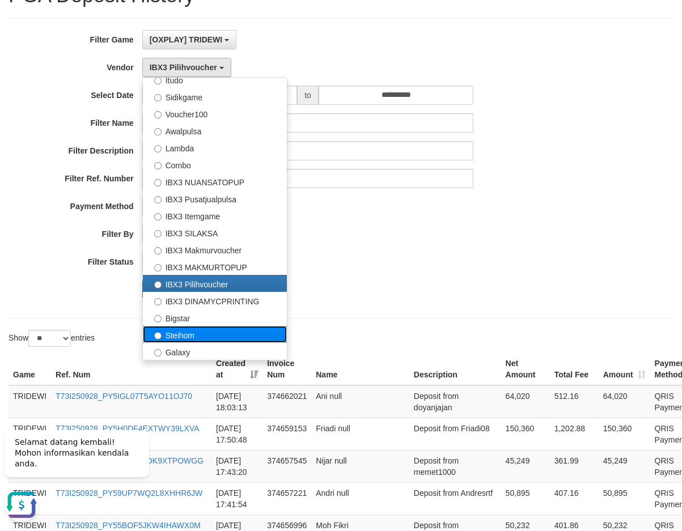
click at [205, 330] on label "Steihom" at bounding box center [215, 334] width 144 height 17
select select "**********"
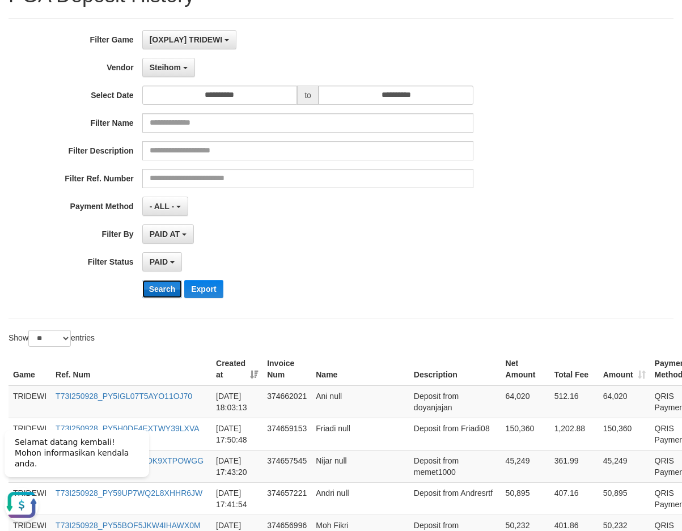
click at [158, 293] on button "Search" at bounding box center [162, 289] width 40 height 18
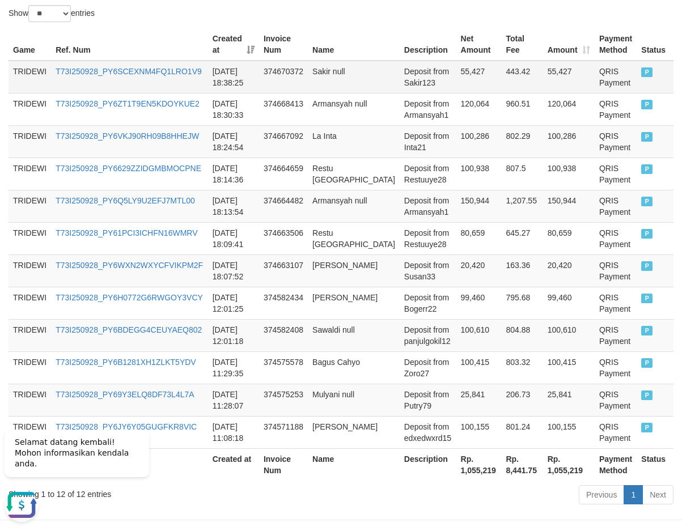
scroll to position [422, 0]
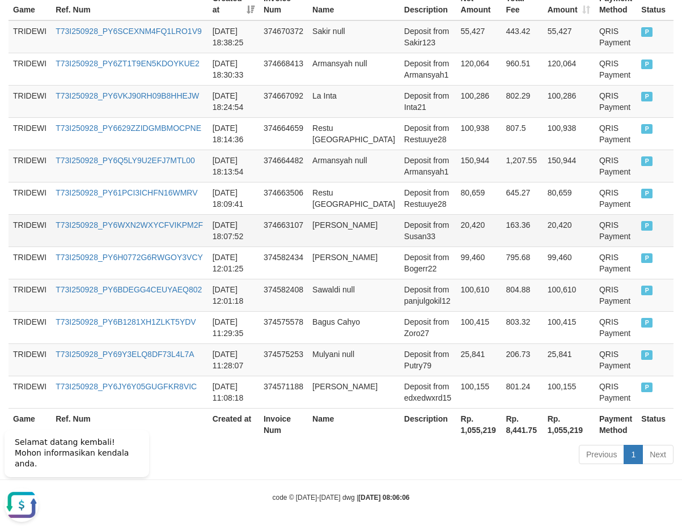
click at [311, 224] on td "Eneng Susanti" at bounding box center [354, 230] width 92 height 32
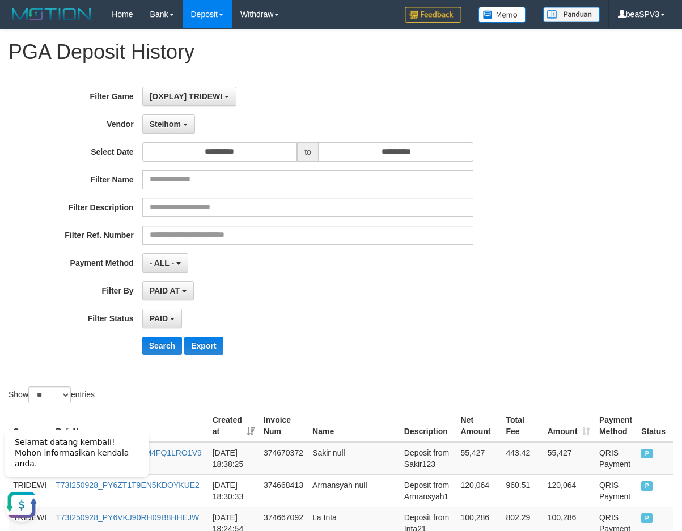
click at [533, 198] on div "Filter Description" at bounding box center [284, 207] width 569 height 19
